Goal: Task Accomplishment & Management: Use online tool/utility

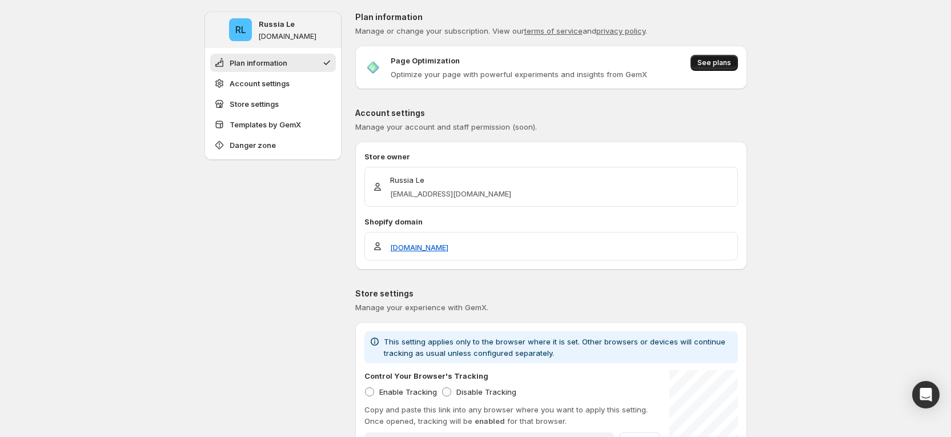
click at [727, 65] on span "See plans" at bounding box center [715, 62] width 34 height 9
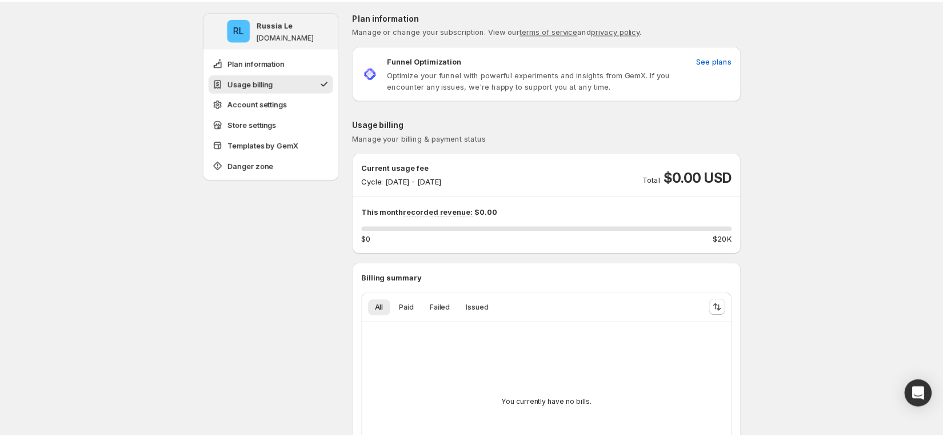
scroll to position [86, 0]
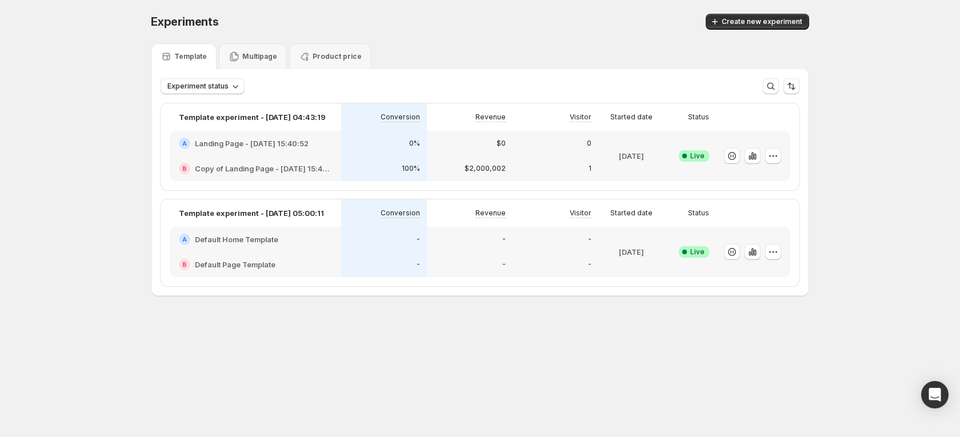
click at [305, 143] on h2 "Landing Page - Oct 10, 15:40:52" at bounding box center [252, 143] width 114 height 11
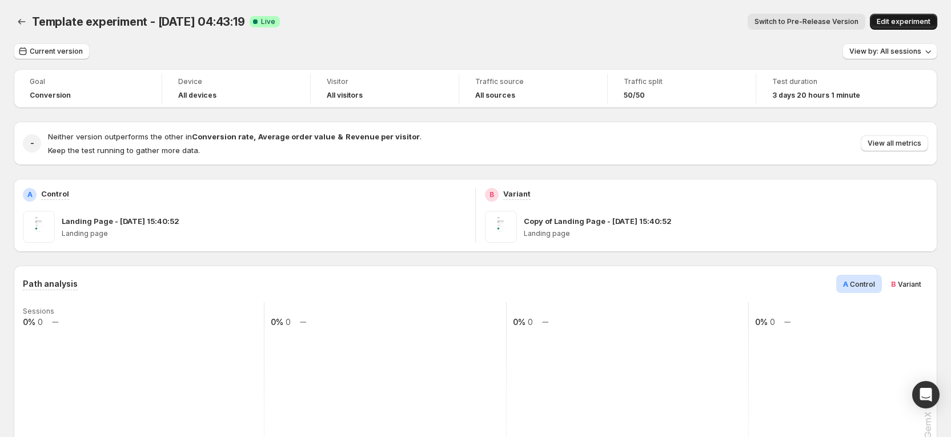
click at [920, 22] on span "Edit experiment" at bounding box center [904, 21] width 54 height 9
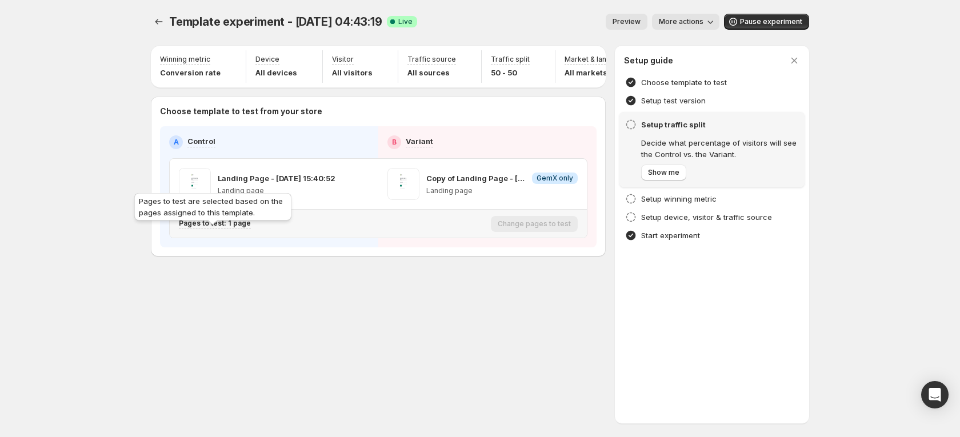
click at [233, 228] on p "Pages to test: 1 page" at bounding box center [215, 223] width 72 height 9
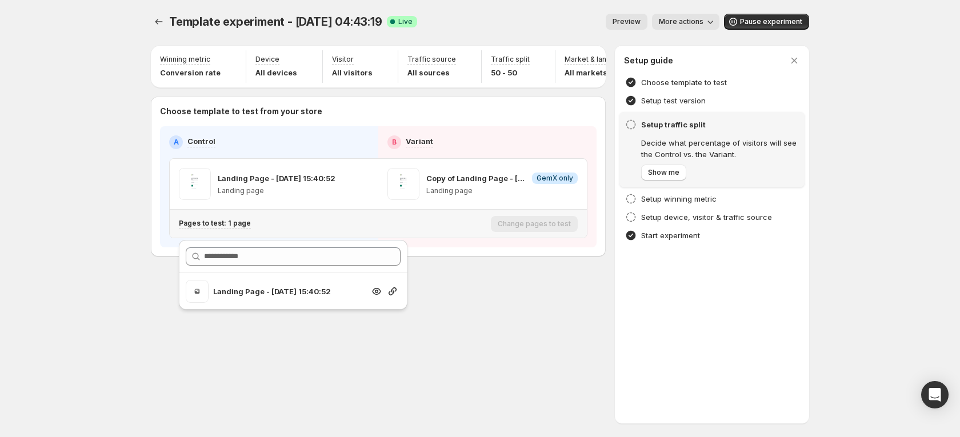
click at [275, 296] on p "Landing Page - Oct 10, 15:40:52" at bounding box center [288, 291] width 151 height 11
click at [393, 295] on icon "button" at bounding box center [392, 291] width 11 height 11
click at [160, 21] on icon "Experiments" at bounding box center [158, 21] width 11 height 11
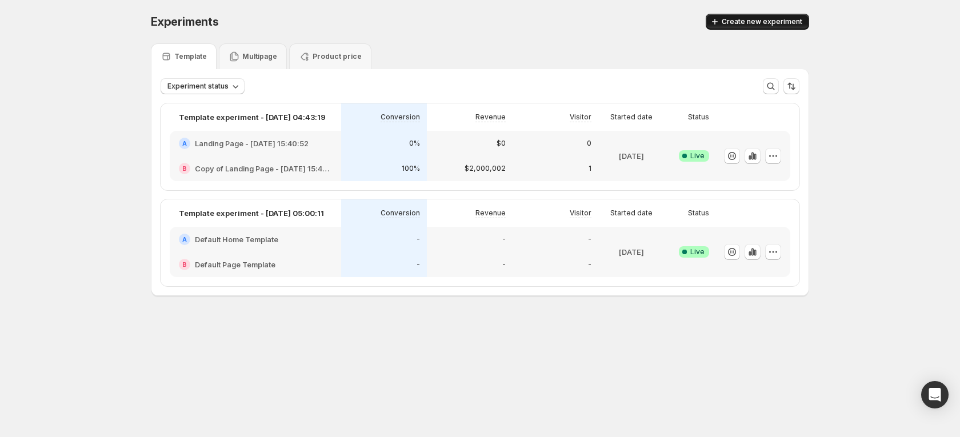
click at [778, 21] on span "Create new experiment" at bounding box center [762, 21] width 81 height 9
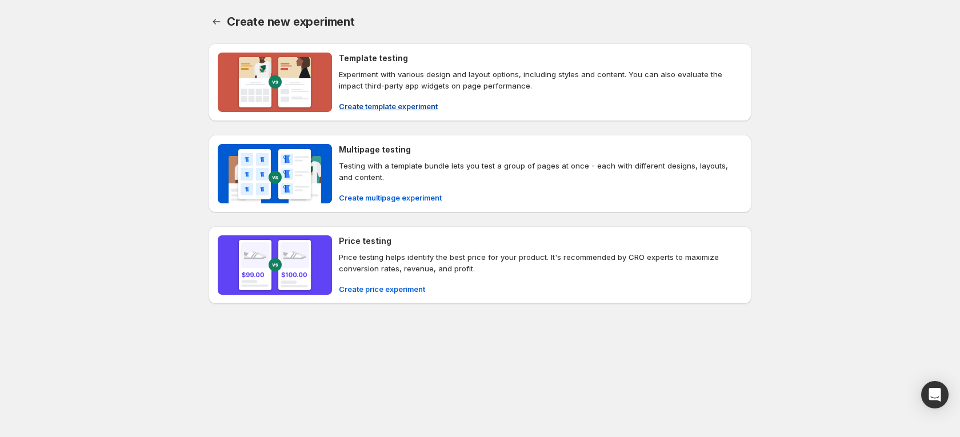
click at [378, 102] on span "Create template experiment" at bounding box center [388, 106] width 99 height 11
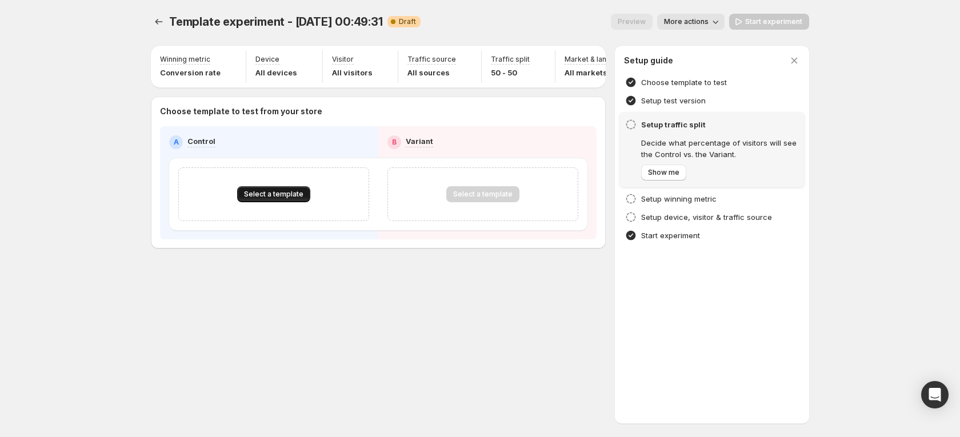
click at [290, 199] on span "Select a template" at bounding box center [273, 194] width 59 height 9
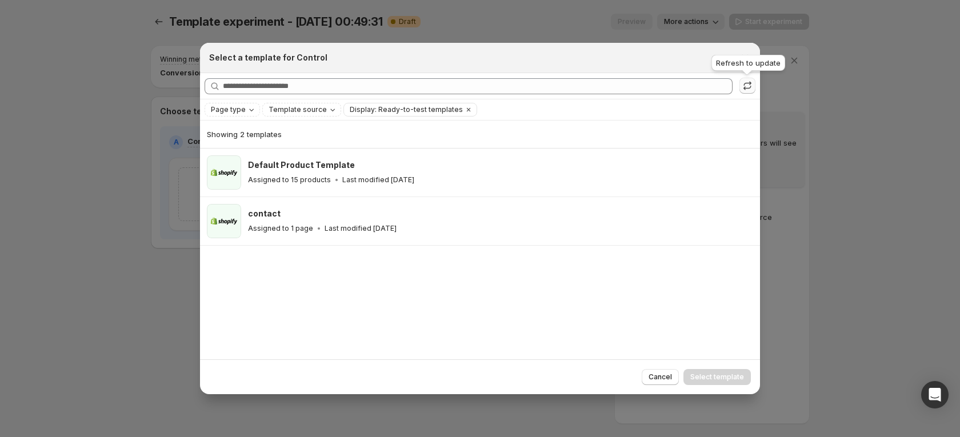
click at [747, 87] on icon ":r20:" at bounding box center [747, 85] width 11 height 11
click at [173, 244] on div at bounding box center [480, 218] width 960 height 437
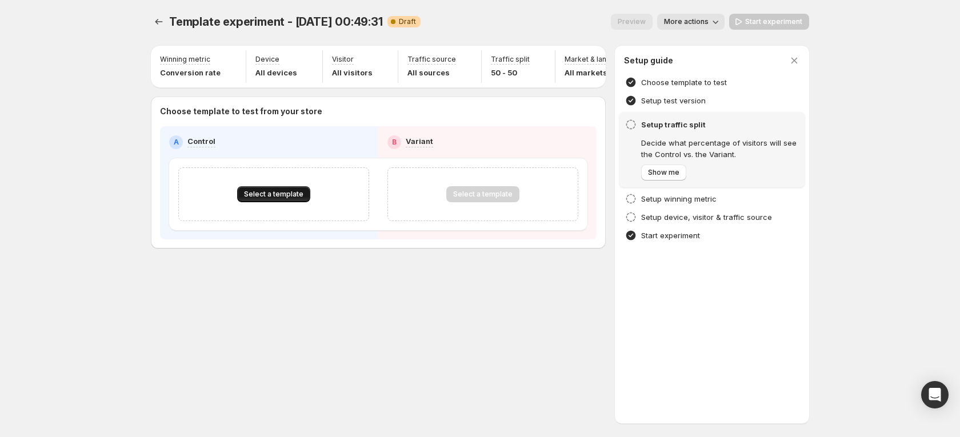
click at [253, 199] on span "Select a template" at bounding box center [273, 194] width 59 height 9
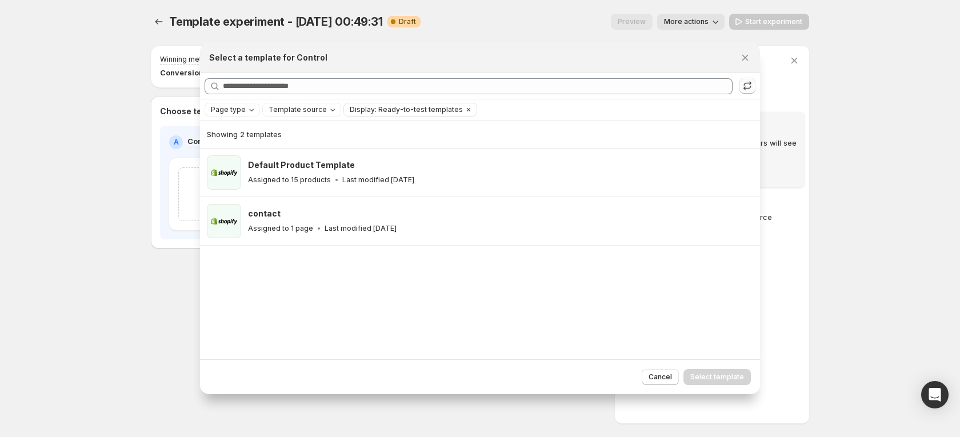
drag, startPoint x: 758, startPoint y: 86, endPoint x: 751, endPoint y: 87, distance: 6.4
click at [757, 86] on div "Searching all templates" at bounding box center [480, 86] width 560 height 26
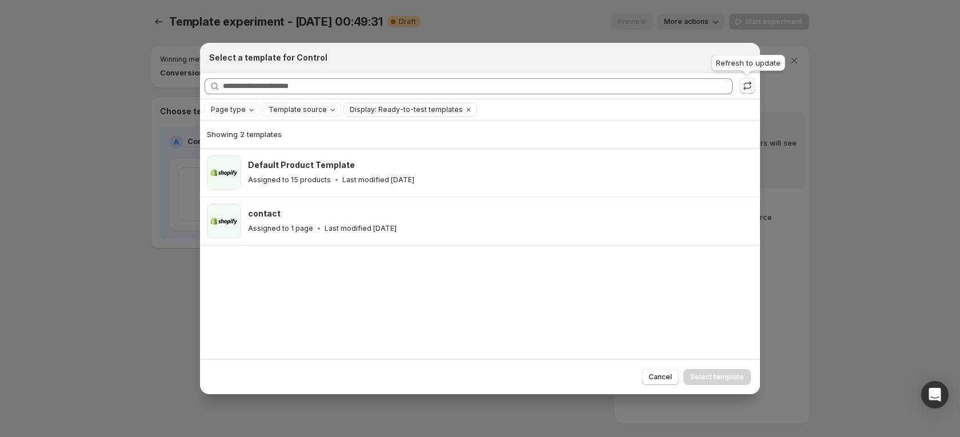
click at [750, 87] on icon ":r20:" at bounding box center [746, 88] width 7 height 4
click at [748, 87] on icon ":r20:" at bounding box center [747, 85] width 11 height 11
click at [743, 83] on icon ":r20:" at bounding box center [747, 85] width 11 height 11
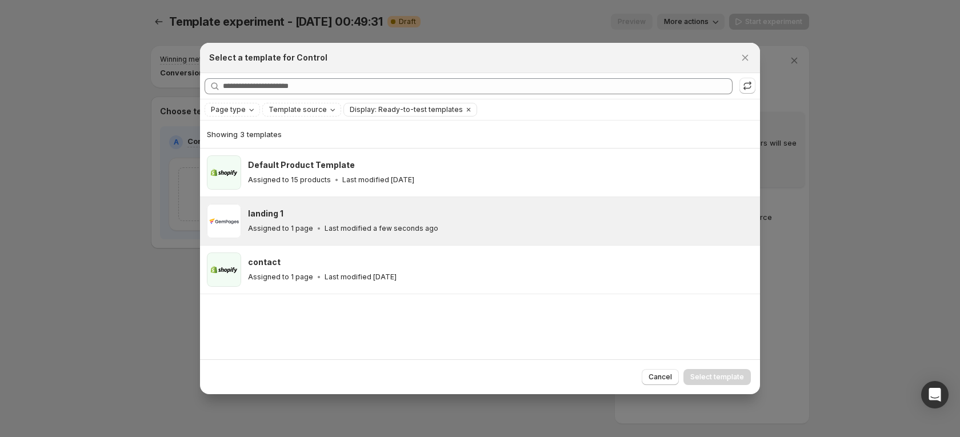
click at [632, 217] on div "landing 1" at bounding box center [499, 213] width 502 height 11
click at [702, 374] on span "Select template" at bounding box center [717, 377] width 54 height 9
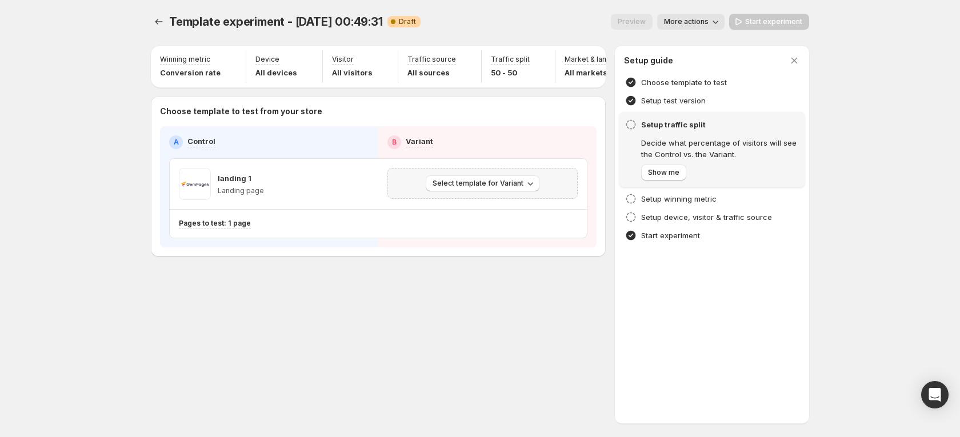
click at [544, 183] on div "Select template for Variant" at bounding box center [482, 183] width 175 height 16
click at [535, 191] on button "Select template for Variant" at bounding box center [483, 183] width 114 height 16
click at [512, 241] on button "Create Variant based on Control" at bounding box center [484, 235] width 123 height 18
click at [754, 18] on span "Start experiment" at bounding box center [773, 21] width 57 height 9
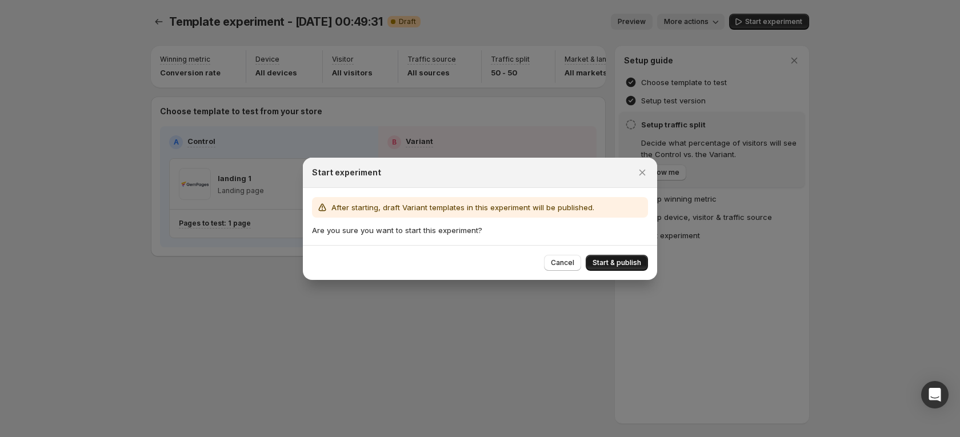
click at [610, 257] on button "Start & publish" at bounding box center [617, 263] width 62 height 16
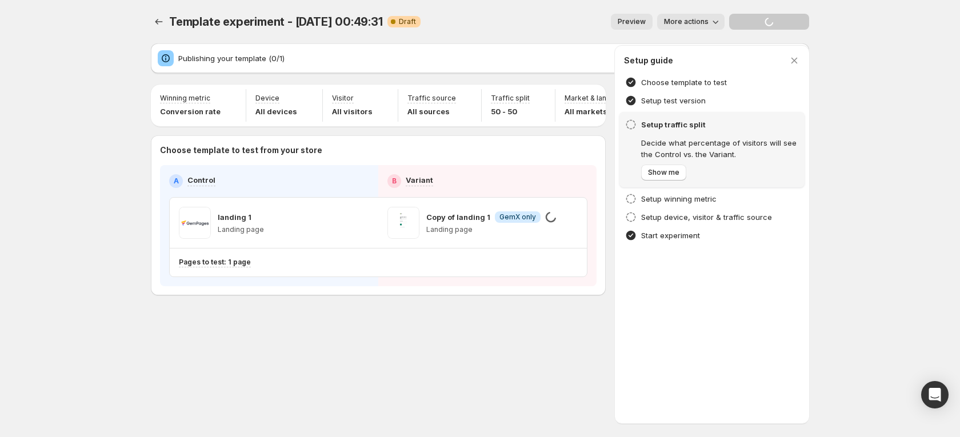
click at [882, 203] on div "Template experiment - Oct 14, 00:49:31. This page is ready Template experiment …" at bounding box center [480, 218] width 960 height 437
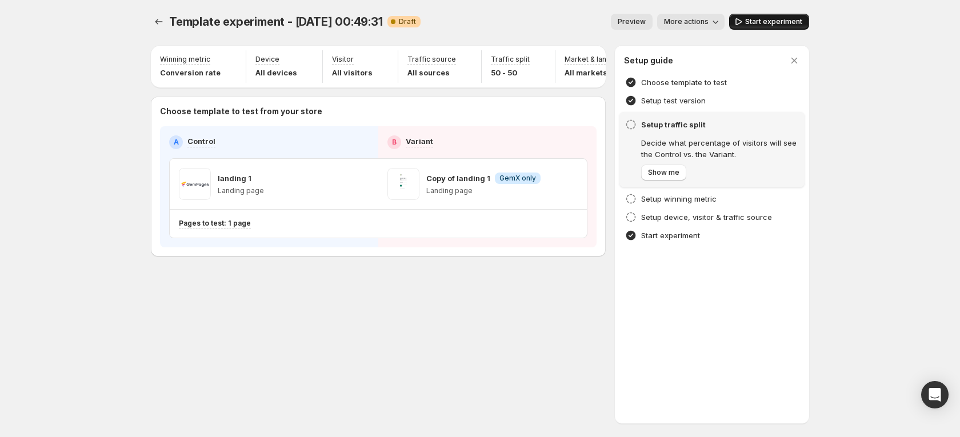
click at [765, 24] on span "Start experiment" at bounding box center [773, 21] width 57 height 9
click at [357, 190] on icon "button" at bounding box center [360, 183] width 11 height 11
click at [237, 233] on div "Pages to test: 1 page" at bounding box center [332, 223] width 307 height 19
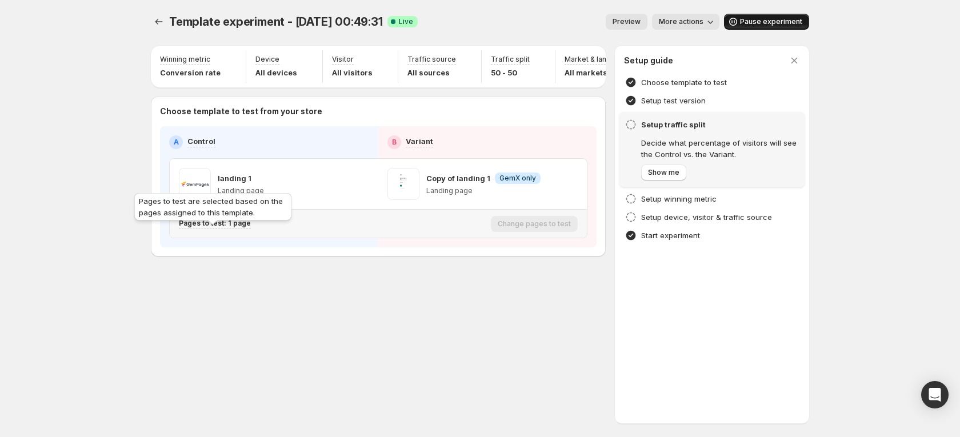
click at [235, 228] on p "Pages to test: 1 page" at bounding box center [215, 223] width 72 height 9
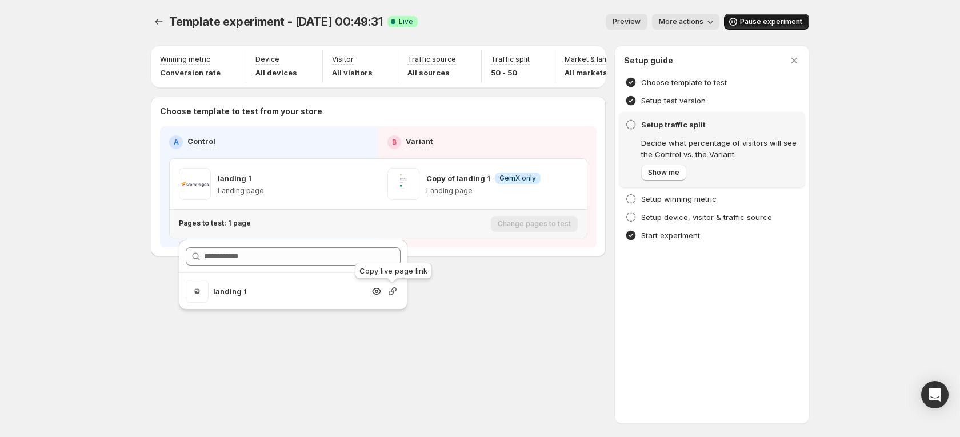
click at [391, 290] on icon "button" at bounding box center [392, 291] width 11 height 11
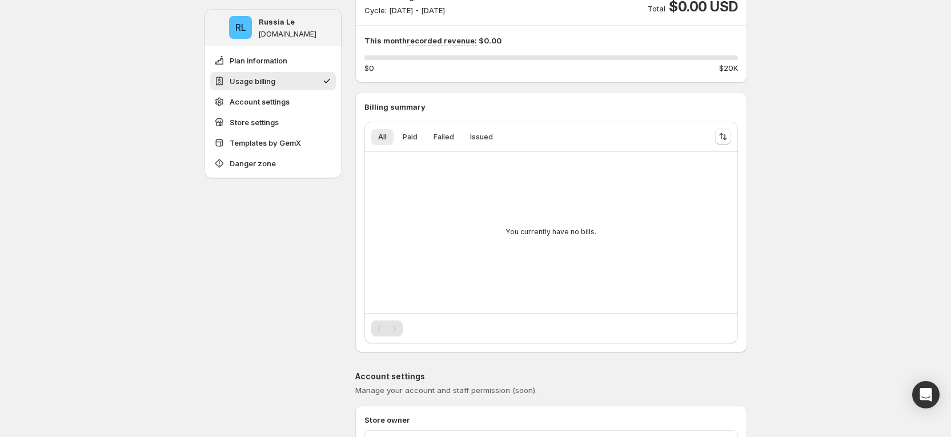
scroll to position [86, 0]
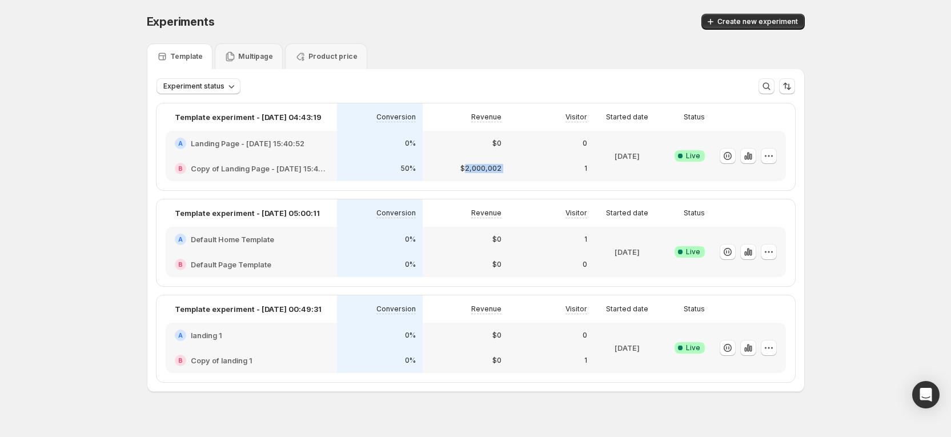
drag, startPoint x: 472, startPoint y: 165, endPoint x: 535, endPoint y: 155, distance: 63.7
click at [535, 155] on div "A Landing Page - Oct 10, 15:40:52 B Copy of Landing Page - Oct 10, 15:40:52 0% …" at bounding box center [476, 156] width 621 height 50
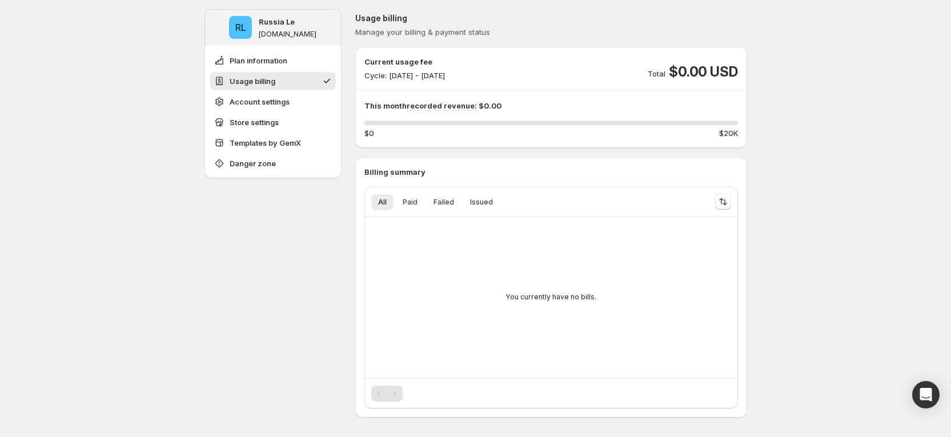
scroll to position [86, 0]
